Goal: Task Accomplishment & Management: Complete application form

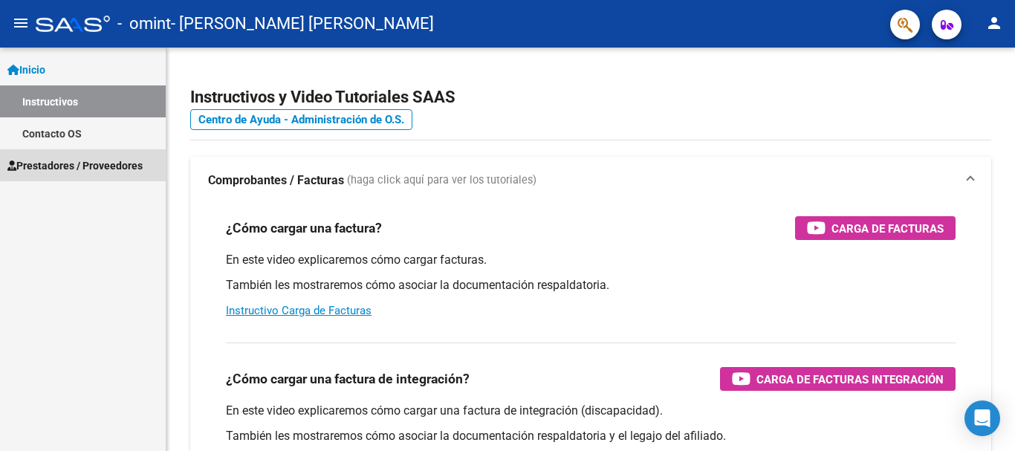
click at [83, 161] on span "Prestadores / Proveedores" at bounding box center [74, 166] width 135 height 16
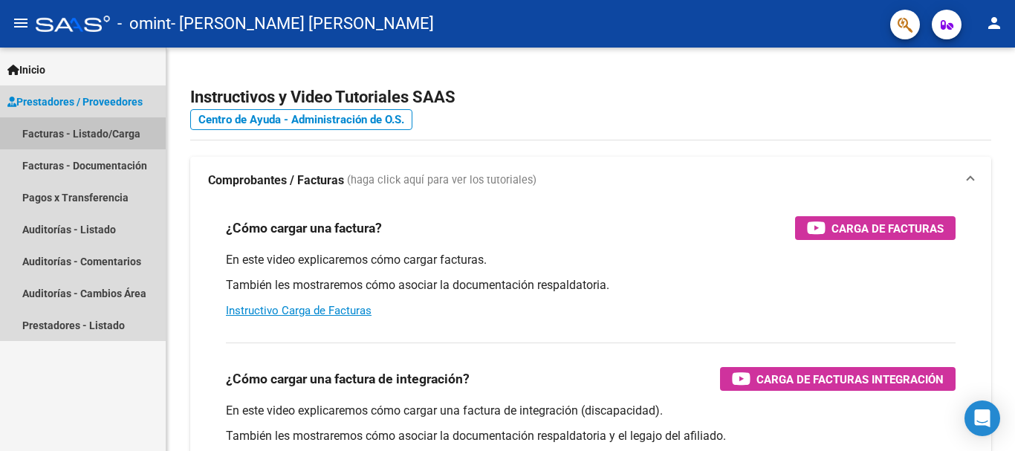
click at [82, 135] on link "Facturas - Listado/Carga" at bounding box center [83, 133] width 166 height 32
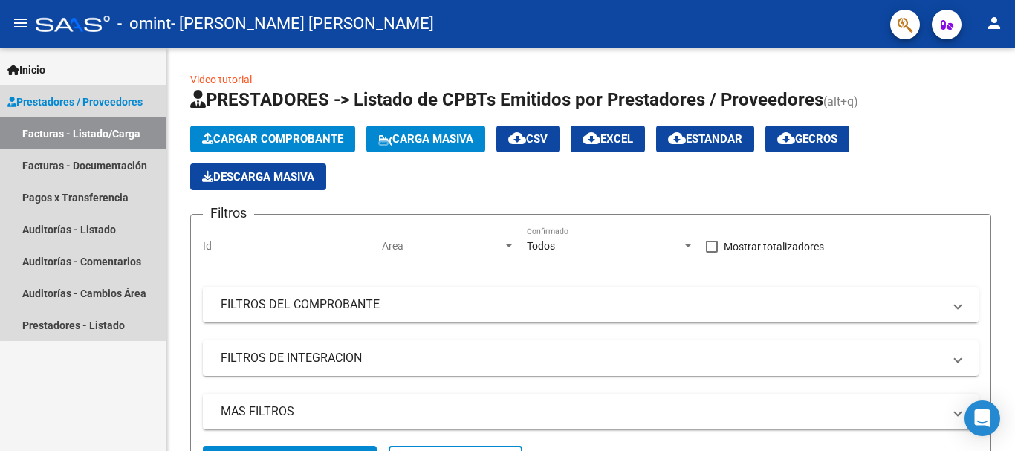
click at [107, 129] on link "Facturas - Listado/Carga" at bounding box center [83, 133] width 166 height 32
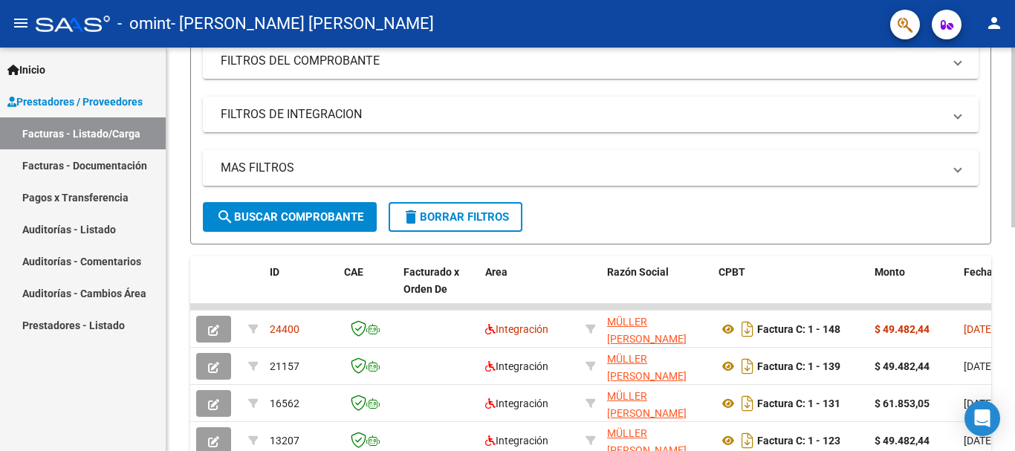
scroll to position [279, 0]
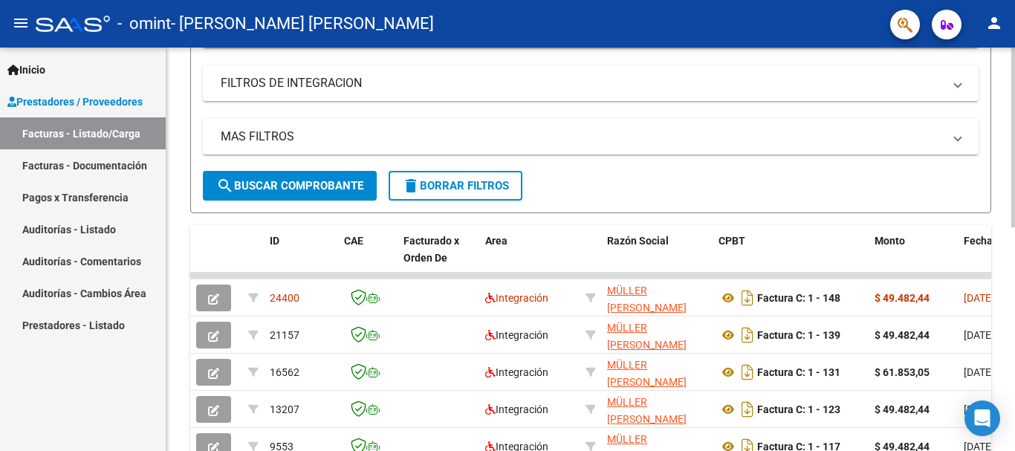
click at [1015, 215] on div at bounding box center [1014, 263] width 4 height 180
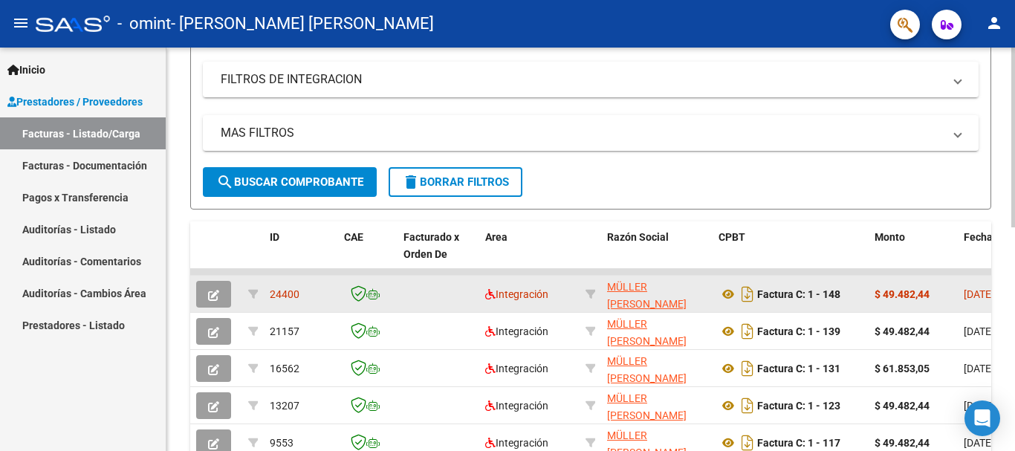
click at [218, 297] on icon "button" at bounding box center [213, 295] width 11 height 11
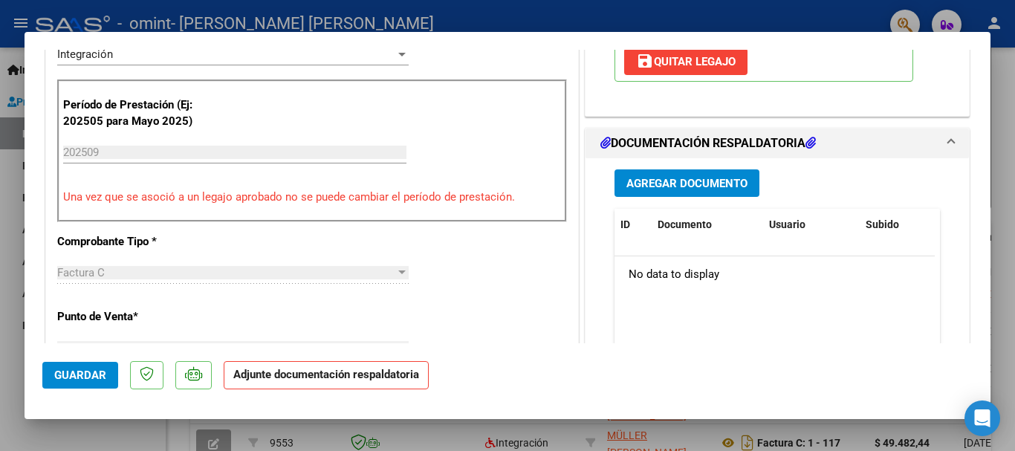
scroll to position [374, 0]
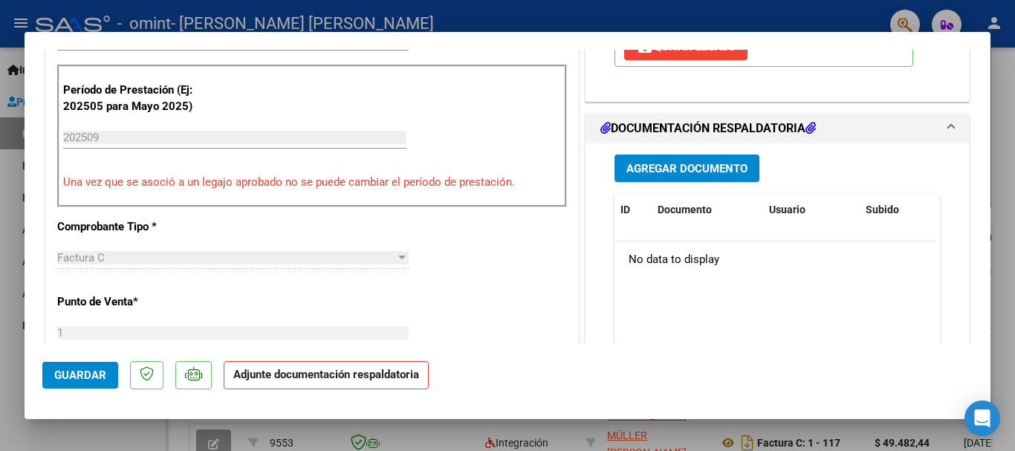
click at [722, 158] on button "Agregar Documento" at bounding box center [687, 168] width 145 height 27
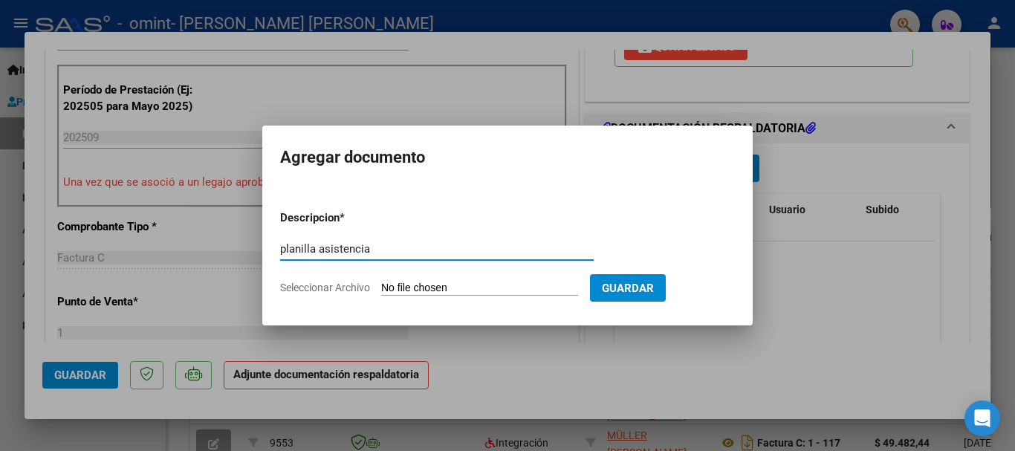
type input "planilla asistencia"
click at [456, 283] on input "Seleccionar Archivo" at bounding box center [479, 289] width 197 height 14
click at [388, 280] on form "Descripcion * planilla asistencia Escriba aquí una descripcion Seleccionar Arch…" at bounding box center [507, 252] width 455 height 109
click at [392, 288] on input "Seleccionar Archivo" at bounding box center [479, 289] width 197 height 14
type input "C:\fakepath\CamScanner [DATE] 22.42.pdf"
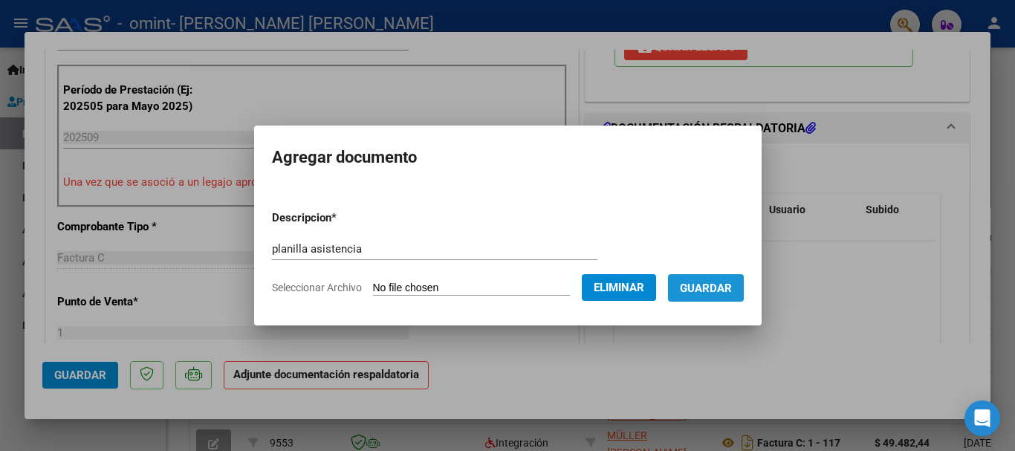
click at [731, 291] on span "Guardar" at bounding box center [706, 288] width 52 height 13
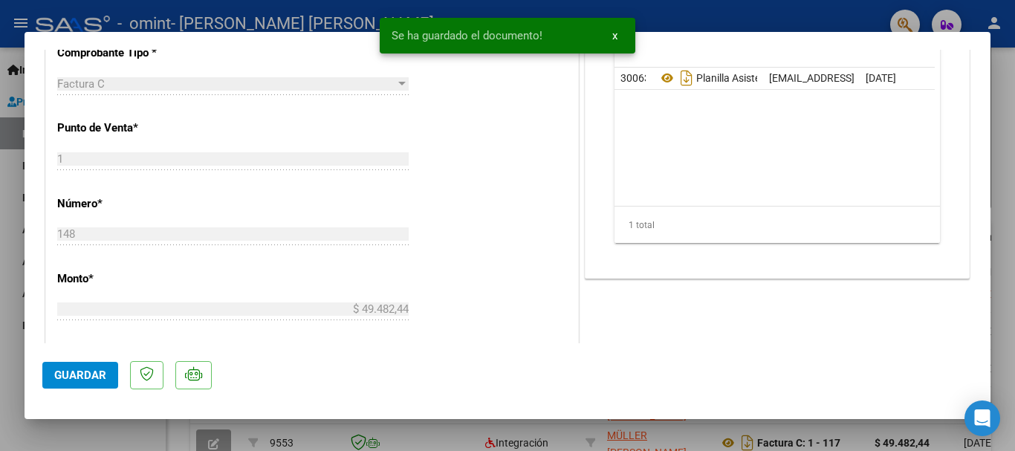
scroll to position [0, 0]
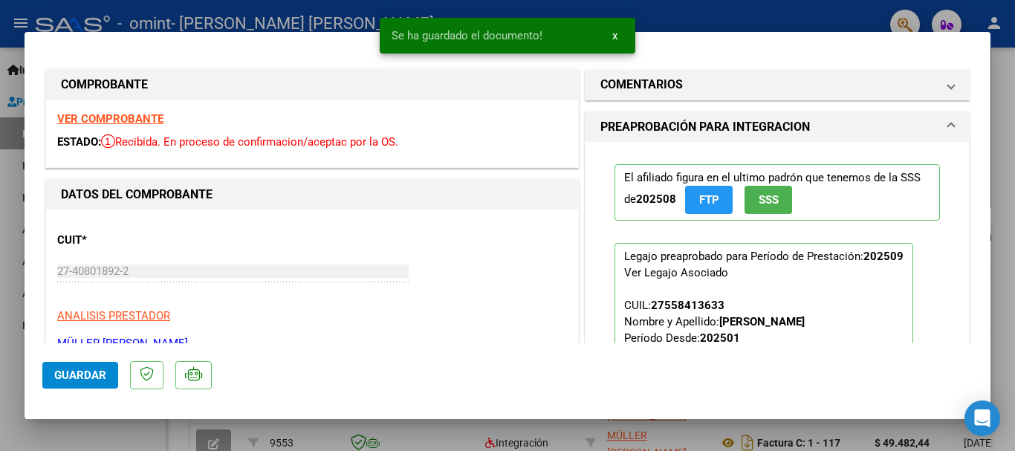
click at [707, 207] on button "FTP" at bounding box center [709, 199] width 48 height 27
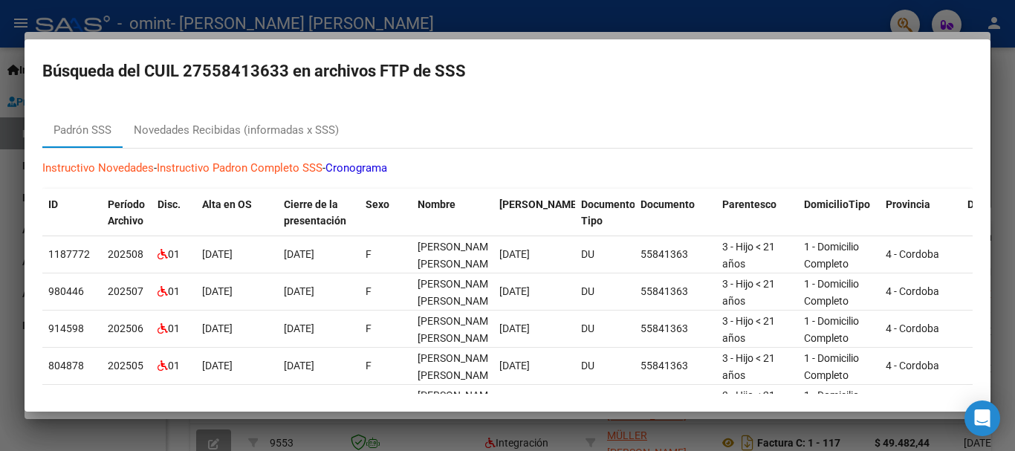
click at [1003, 53] on div at bounding box center [507, 225] width 1015 height 451
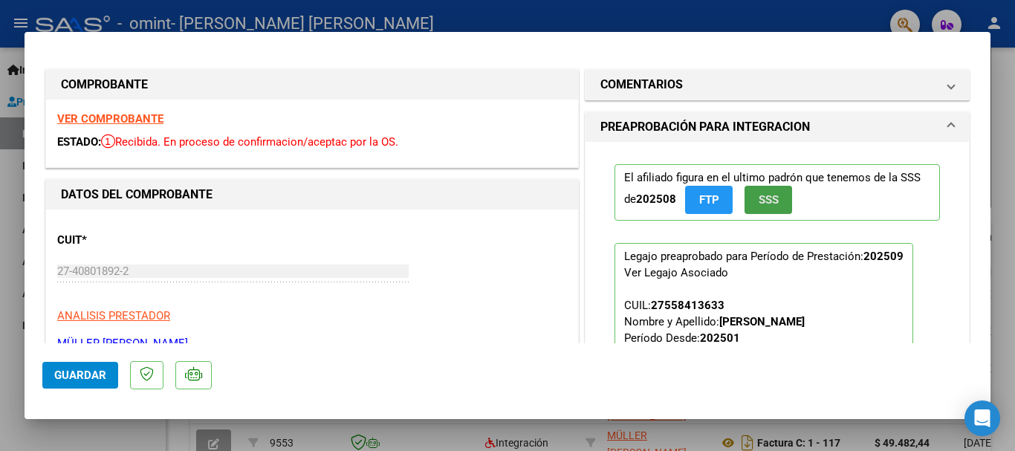
click at [783, 193] on button "SSS" at bounding box center [769, 199] width 48 height 27
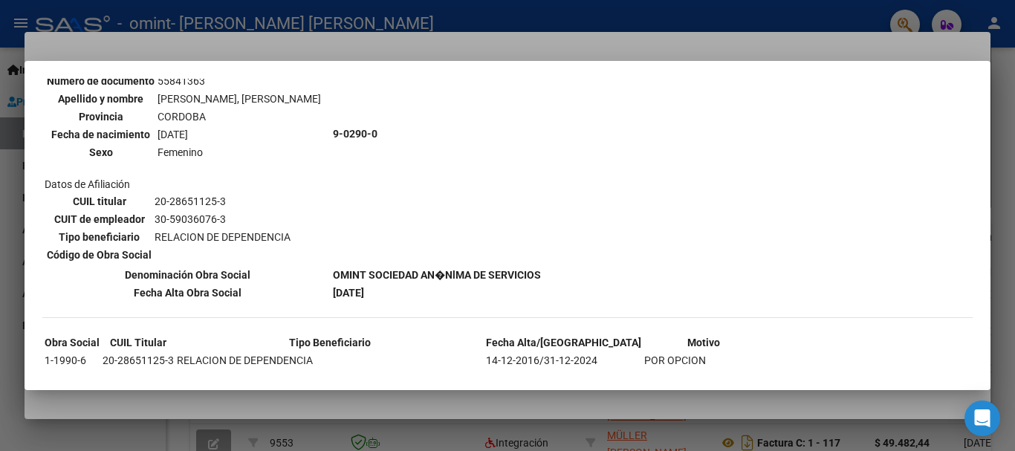
scroll to position [1038, 0]
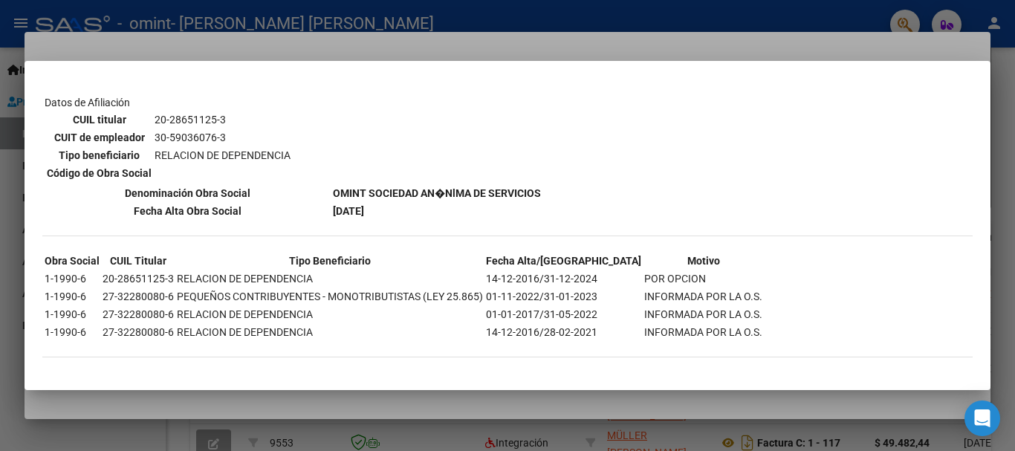
click at [1012, 64] on div at bounding box center [507, 225] width 1015 height 451
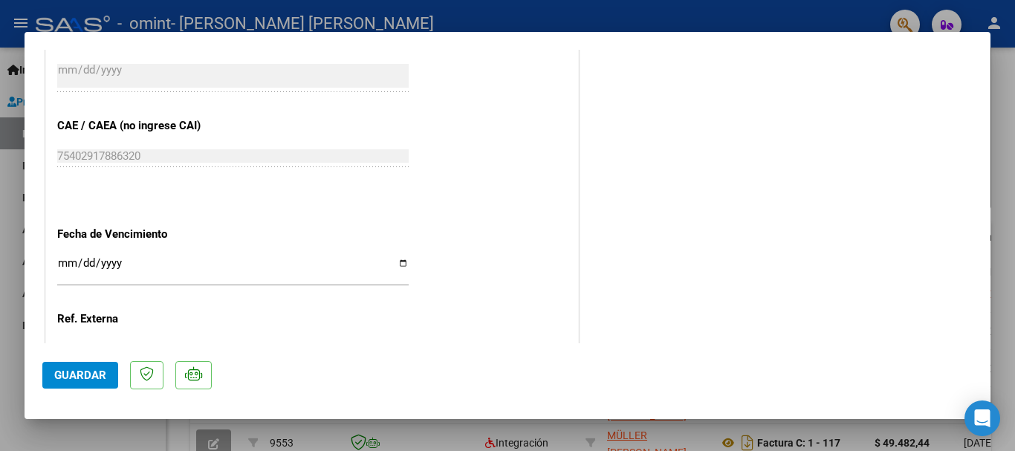
scroll to position [982, 0]
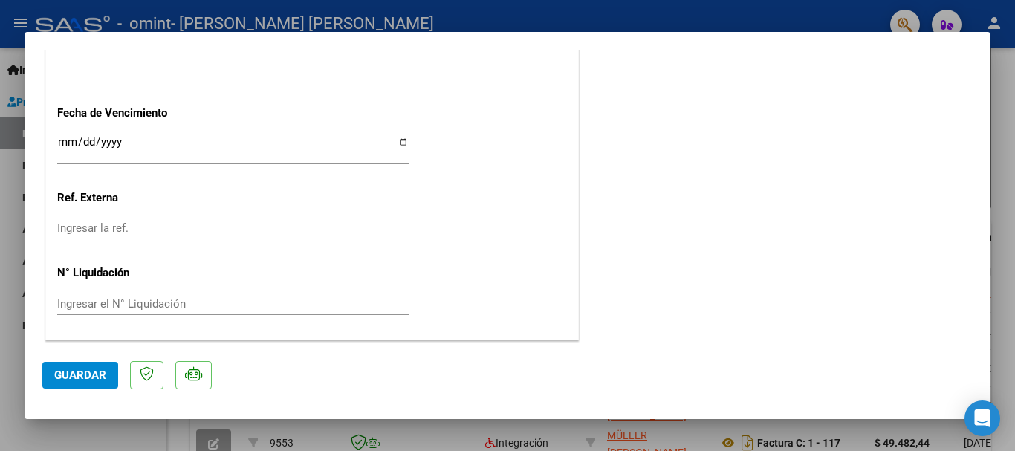
click at [94, 366] on button "Guardar" at bounding box center [80, 375] width 76 height 27
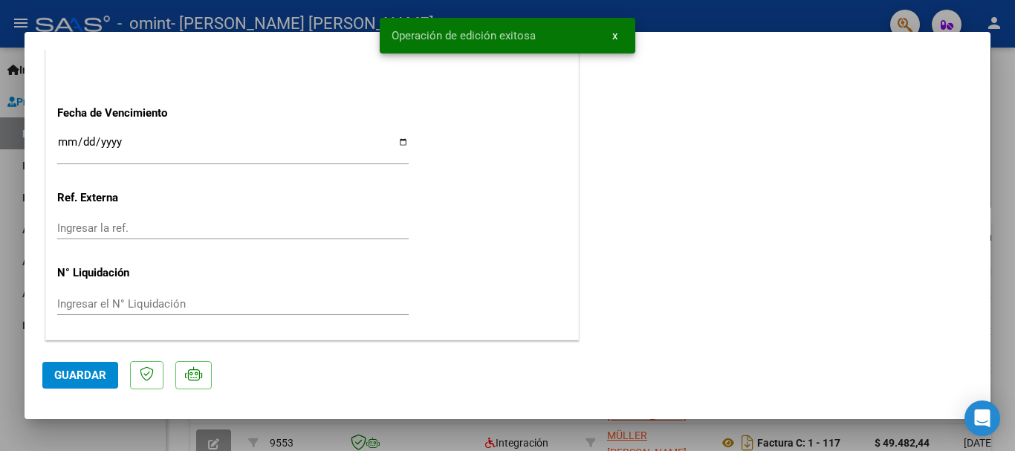
click at [1006, 129] on div at bounding box center [507, 225] width 1015 height 451
type input "$ 0,00"
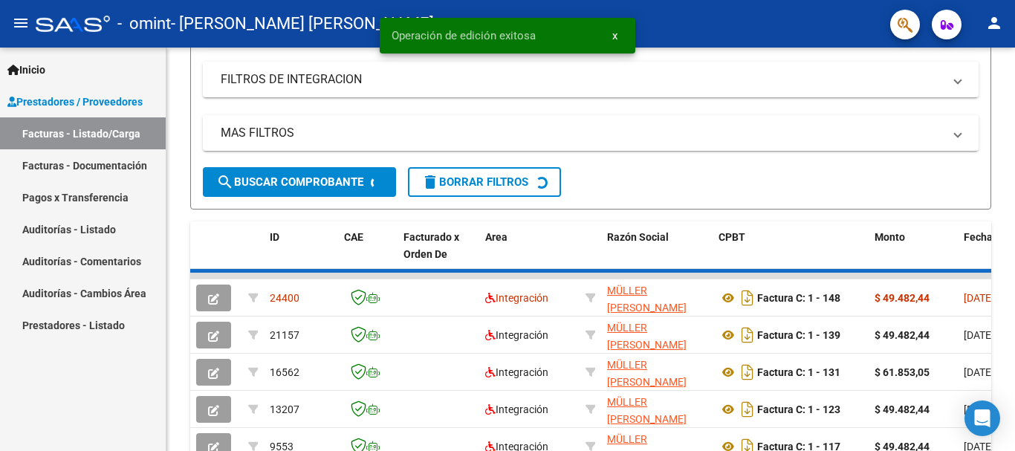
scroll to position [279, 0]
